Goal: Task Accomplishment & Management: Manage account settings

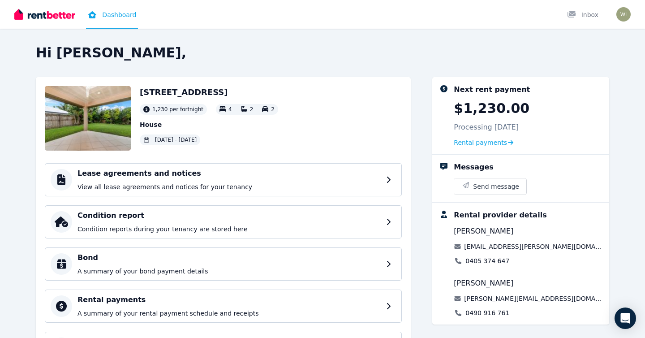
click at [53, 17] on img at bounding box center [44, 14] width 61 height 13
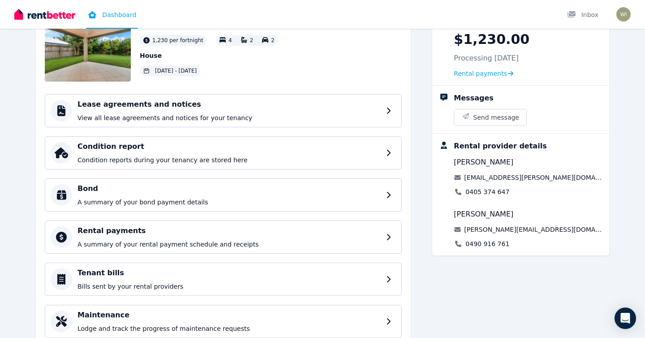
scroll to position [103, 0]
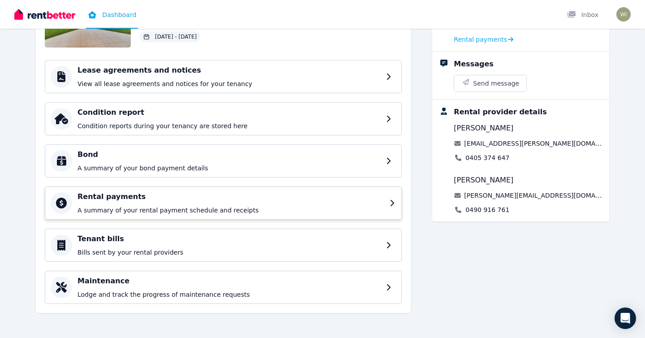
click at [140, 192] on h4 "Rental payments" at bounding box center [230, 196] width 307 height 11
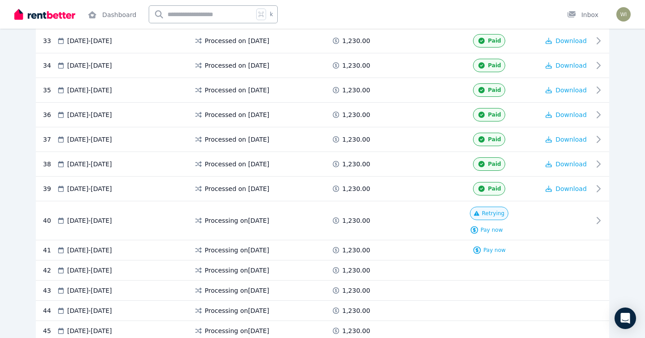
scroll to position [1121, 0]
